Goal: Information Seeking & Learning: Learn about a topic

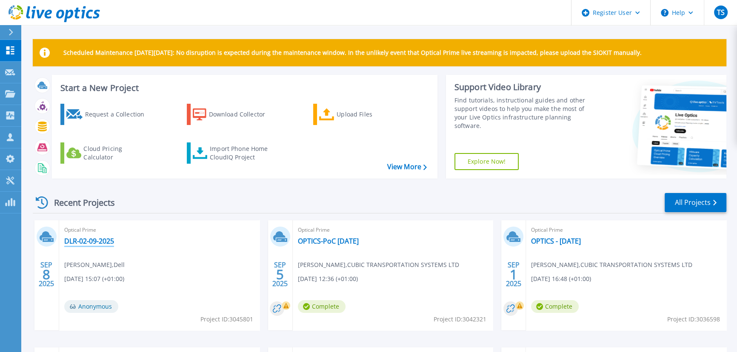
click at [95, 241] on link "DLR-02-09-2025" at bounding box center [89, 241] width 50 height 9
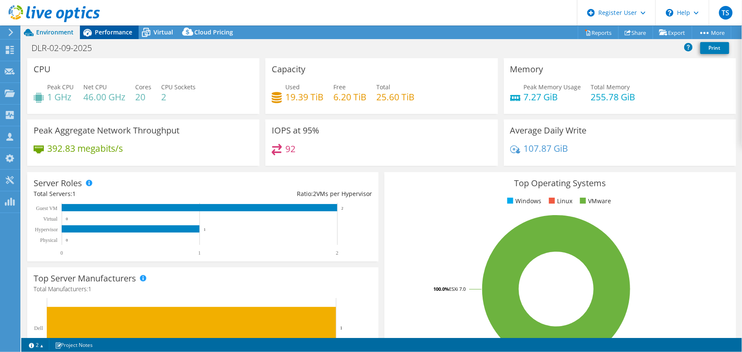
click at [111, 32] on span "Performance" at bounding box center [113, 32] width 37 height 8
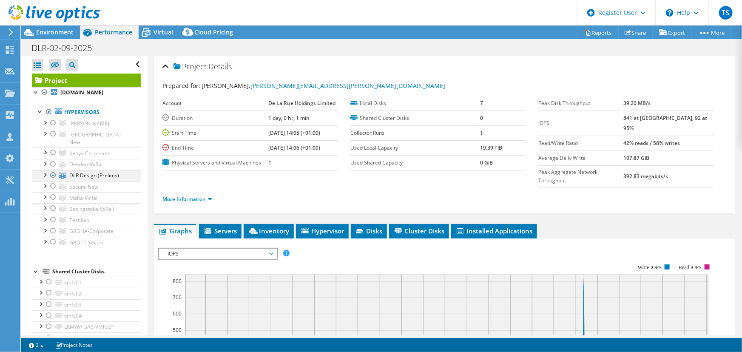
click at [46, 170] on div at bounding box center [44, 174] width 9 height 9
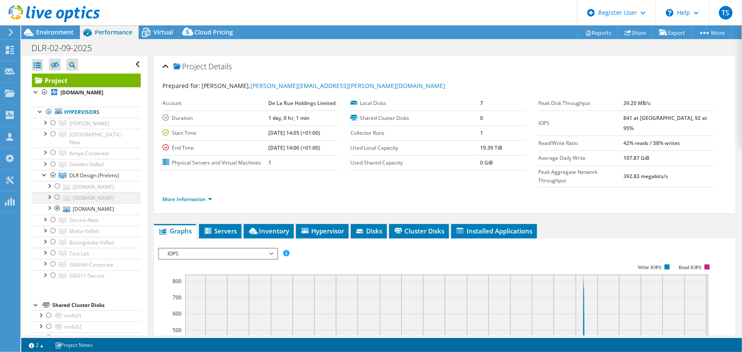
click at [59, 192] on div at bounding box center [57, 197] width 9 height 10
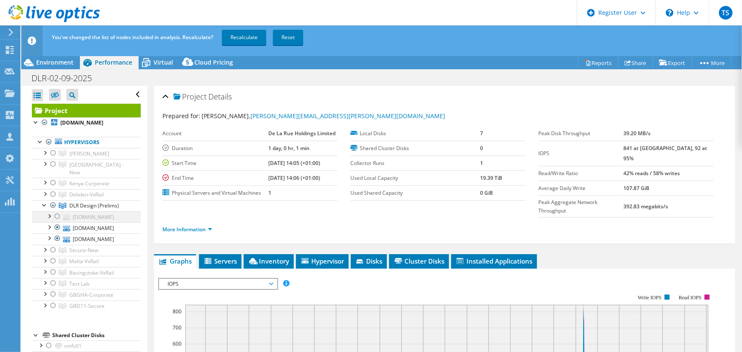
click at [58, 211] on div at bounding box center [57, 216] width 9 height 10
click at [58, 233] on div at bounding box center [57, 238] width 9 height 10
click at [245, 35] on link "Recalculate" at bounding box center [244, 37] width 44 height 15
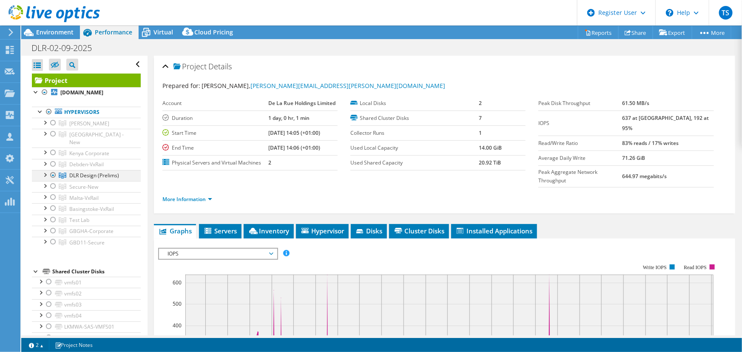
click at [46, 170] on div at bounding box center [44, 174] width 9 height 9
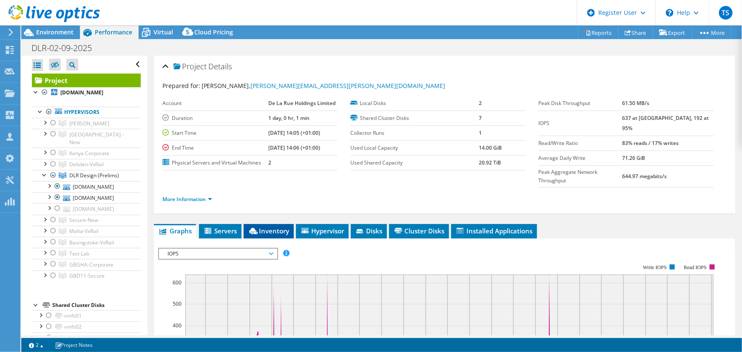
click at [274, 227] on span "Inventory" at bounding box center [269, 231] width 42 height 9
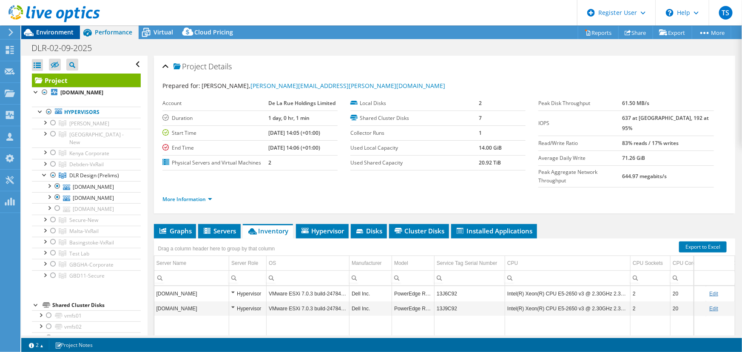
click at [60, 34] on span "Environment" at bounding box center [54, 32] width 37 height 8
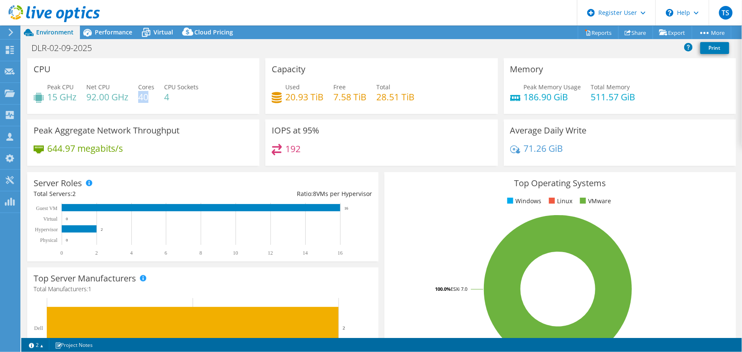
drag, startPoint x: 139, startPoint y: 97, endPoint x: 148, endPoint y: 97, distance: 9.4
click at [148, 97] on h4 "40" at bounding box center [146, 96] width 16 height 9
click at [111, 28] on span "Performance" at bounding box center [113, 32] width 37 height 8
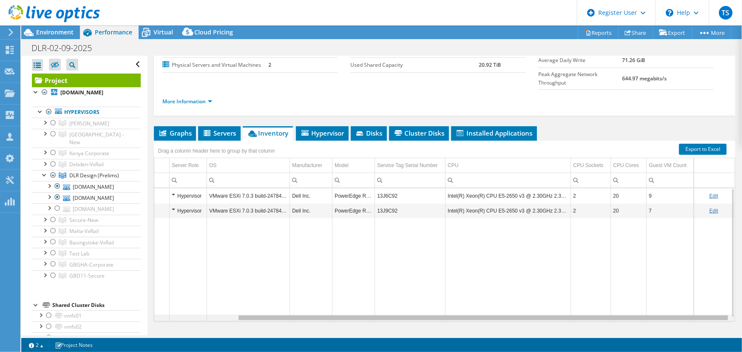
scroll to position [0, 98]
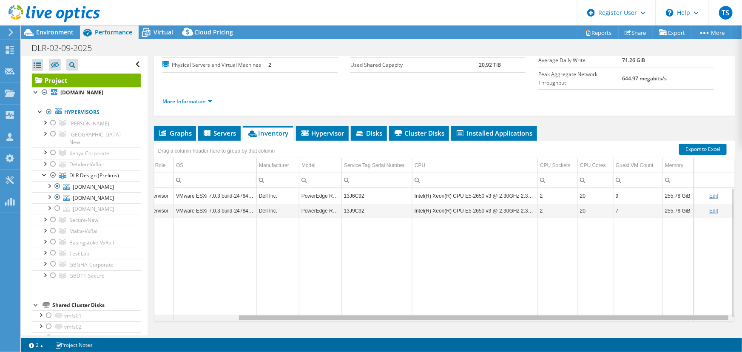
drag, startPoint x: 600, startPoint y: 302, endPoint x: 742, endPoint y: 291, distance: 142.4
click at [742, 291] on body "TS Dell User [PERSON_NAME] [PERSON_NAME][EMAIL_ADDRESS][PERSON_NAME][DOMAIN_NAM…" at bounding box center [371, 176] width 742 height 352
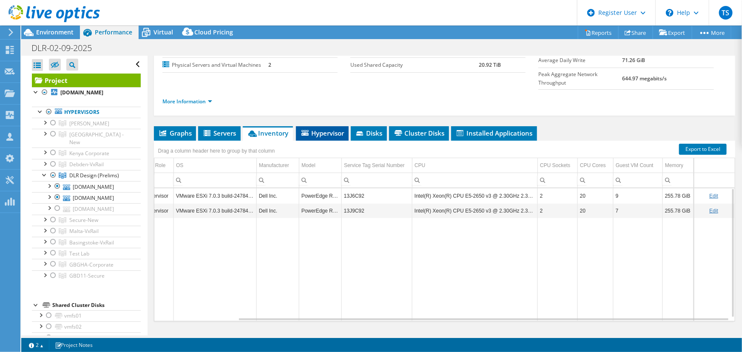
click at [329, 129] on span "Hypervisor" at bounding box center [322, 133] width 44 height 9
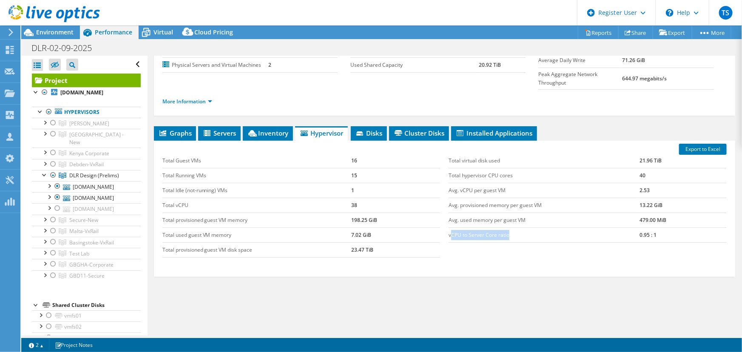
drag, startPoint x: 505, startPoint y: 216, endPoint x: 447, endPoint y: 216, distance: 57.8
click at [449, 228] on td "vCPU to Server Core ratio" at bounding box center [544, 235] width 191 height 15
click at [57, 31] on span "Environment" at bounding box center [54, 32] width 37 height 8
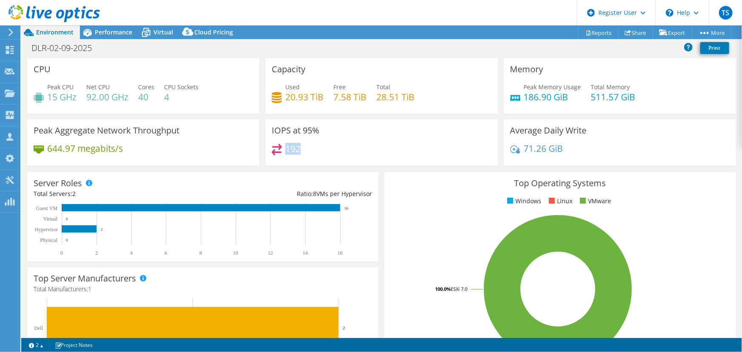
drag, startPoint x: 284, startPoint y: 148, endPoint x: 308, endPoint y: 151, distance: 24.8
click at [306, 149] on div "192" at bounding box center [381, 153] width 219 height 18
click at [99, 28] on div "TS Dell User [PERSON_NAME] [PERSON_NAME][EMAIL_ADDRESS][PERSON_NAME][DOMAIN_NAM…" at bounding box center [371, 176] width 742 height 352
click at [102, 31] on span "Performance" at bounding box center [113, 32] width 37 height 8
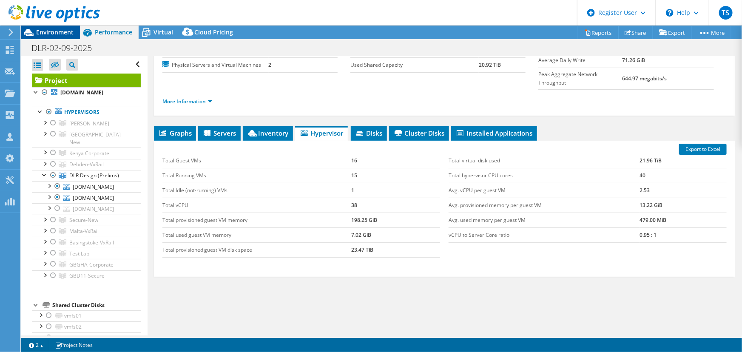
click at [48, 29] on span "Environment" at bounding box center [54, 32] width 37 height 8
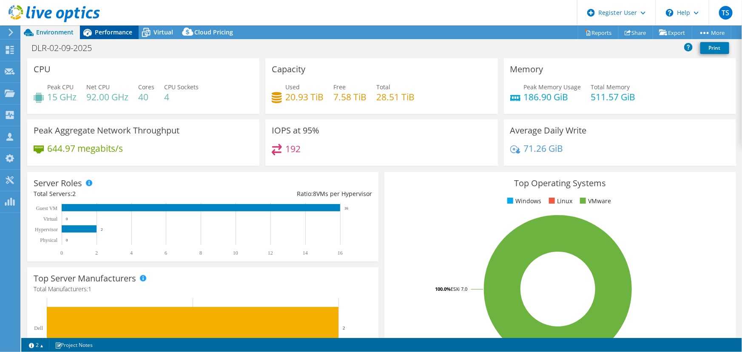
click at [119, 30] on span "Performance" at bounding box center [113, 32] width 37 height 8
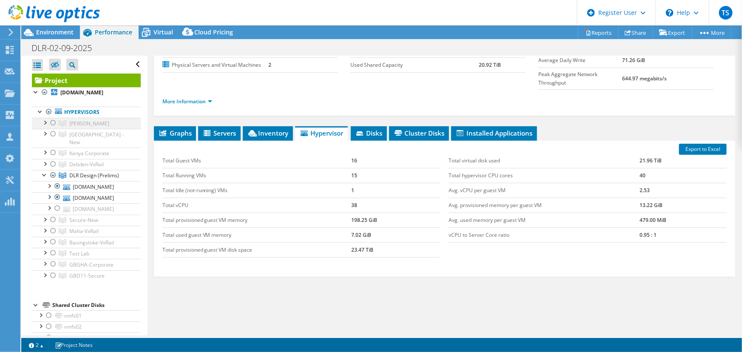
drag, startPoint x: 51, startPoint y: 122, endPoint x: 55, endPoint y: 126, distance: 5.8
click at [52, 122] on div at bounding box center [53, 123] width 9 height 10
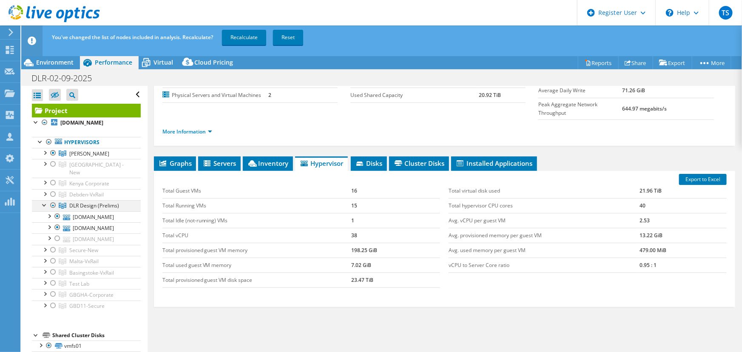
click at [53, 200] on div at bounding box center [53, 205] width 9 height 10
click at [54, 200] on div at bounding box center [53, 205] width 9 height 10
click at [242, 34] on link "Recalculate" at bounding box center [244, 37] width 44 height 15
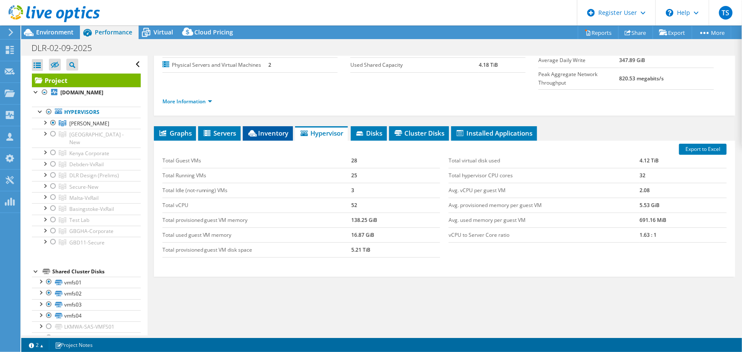
click at [278, 129] on span "Inventory" at bounding box center [268, 133] width 42 height 9
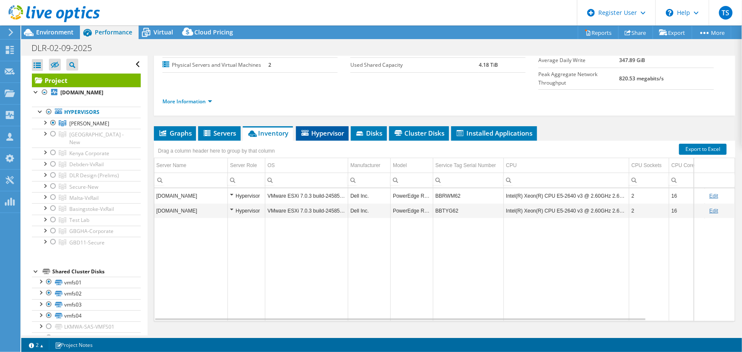
click at [314, 129] on span "Hypervisor" at bounding box center [322, 133] width 44 height 9
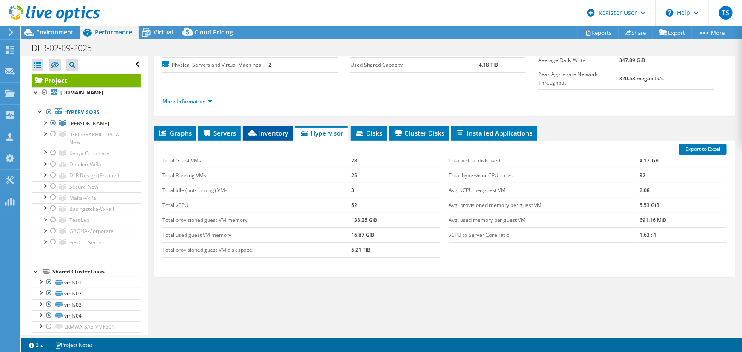
click at [264, 129] on span "Inventory" at bounding box center [268, 133] width 42 height 9
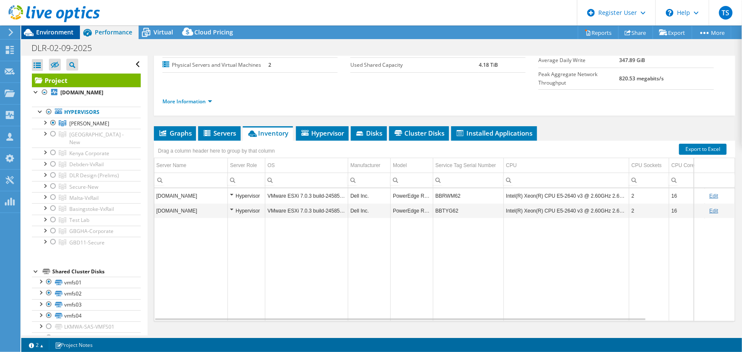
click at [59, 29] on span "Environment" at bounding box center [54, 32] width 37 height 8
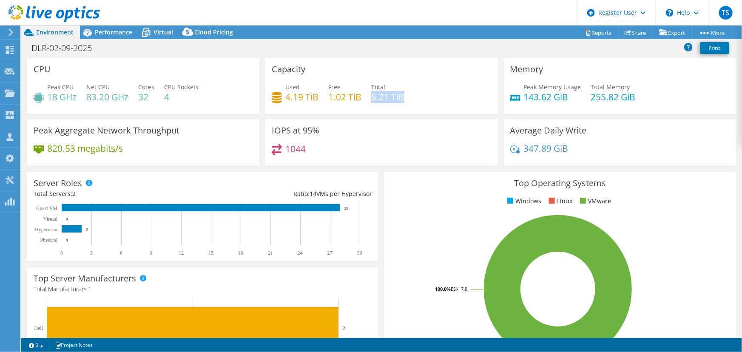
drag, startPoint x: 370, startPoint y: 97, endPoint x: 410, endPoint y: 102, distance: 40.4
click at [410, 97] on div "Used 4.19 TiB Free 1.02 TiB Total 5.21 TiB" at bounding box center [381, 97] width 219 height 28
click at [389, 153] on div "1044" at bounding box center [381, 153] width 219 height 18
click at [124, 30] on span "Performance" at bounding box center [113, 32] width 37 height 8
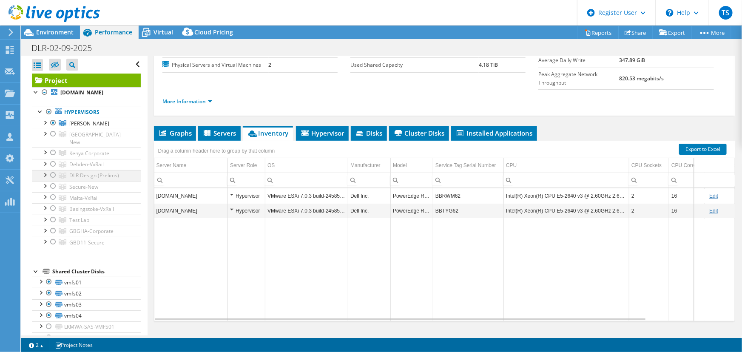
click at [51, 170] on div at bounding box center [53, 175] width 9 height 10
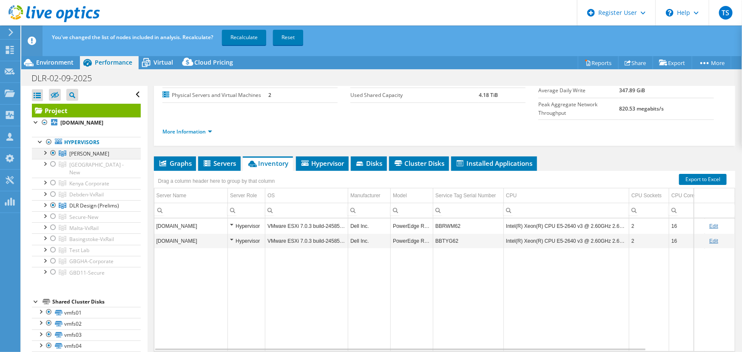
click at [52, 151] on div at bounding box center [53, 153] width 9 height 10
click at [46, 200] on div at bounding box center [44, 204] width 9 height 9
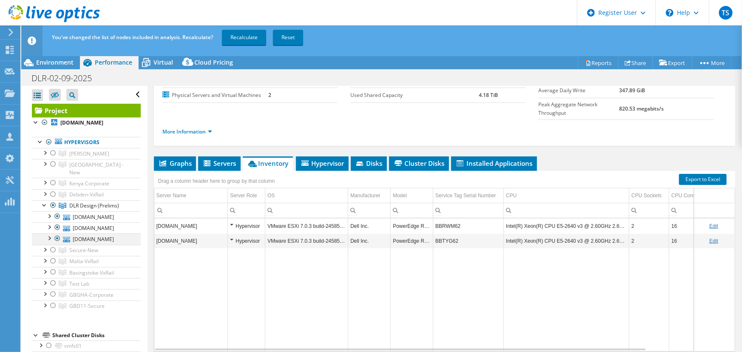
click at [57, 233] on div at bounding box center [57, 238] width 9 height 10
click at [247, 37] on link "Recalculate" at bounding box center [244, 37] width 44 height 15
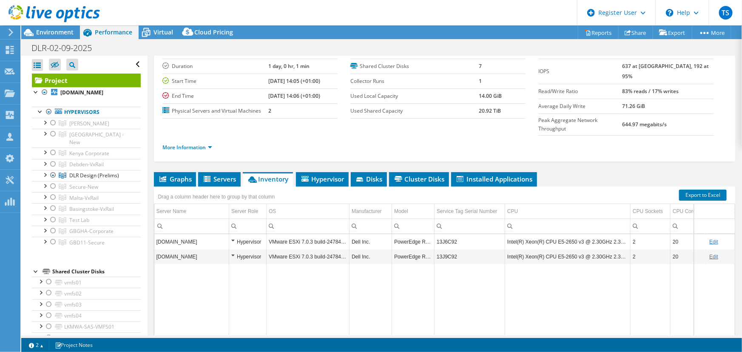
scroll to position [0, 0]
